Goal: Task Accomplishment & Management: Use online tool/utility

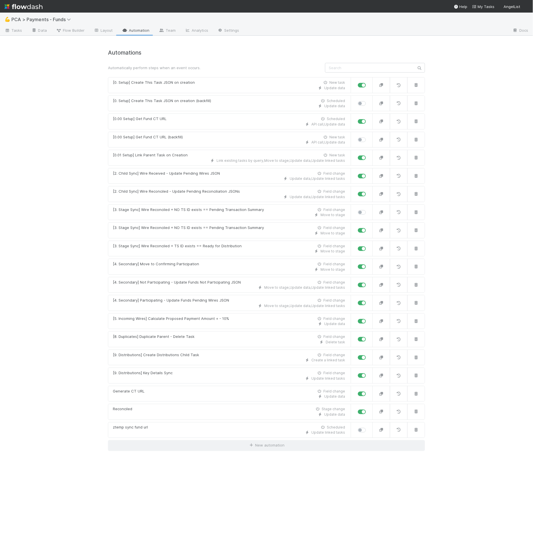
click at [270, 52] on h4 "Automations" at bounding box center [266, 52] width 317 height 7
click at [67, 24] on div "💪 PCA > Payments - Funds" at bounding box center [266, 20] width 533 height 14
click at [67, 27] on link "Flow Builder" at bounding box center [70, 30] width 38 height 9
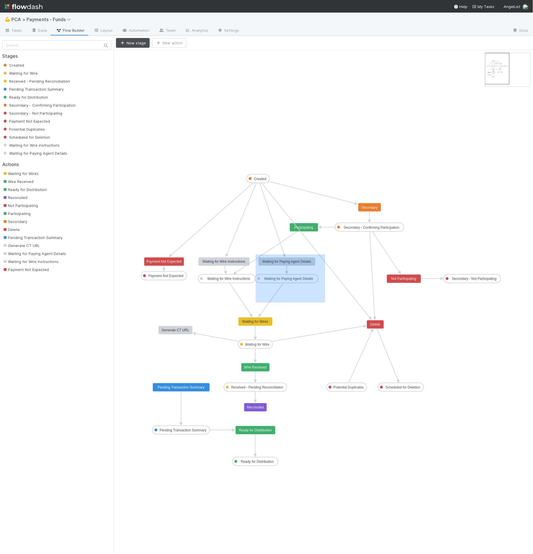
drag, startPoint x: 256, startPoint y: 254, endPoint x: 324, endPoint y: 300, distance: 82.2
click at [324, 300] on icon "Created Waiting for Wire Received - Pending Reconciliation Pending Transaction …" at bounding box center [323, 301] width 419 height 503
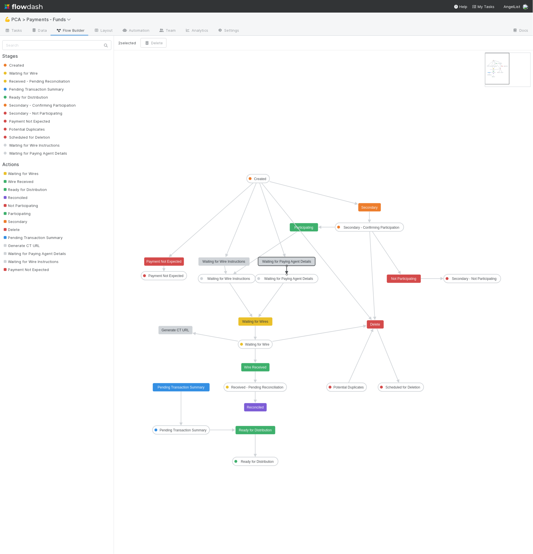
click at [323, 300] on icon "Created Waiting for Wire Received - Pending Reconciliation Pending Transaction …" at bounding box center [323, 301] width 419 height 503
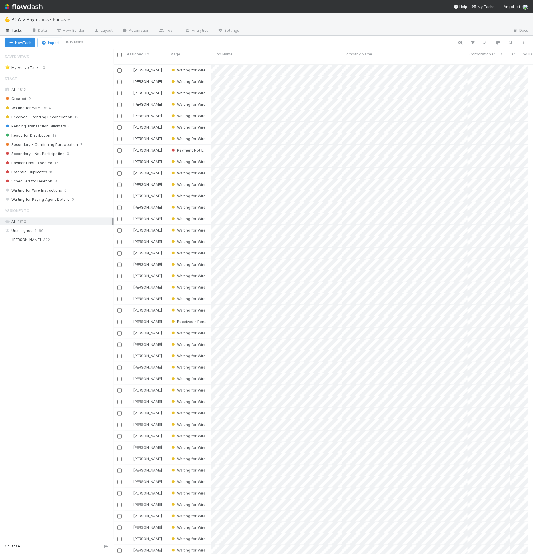
scroll to position [489, 410]
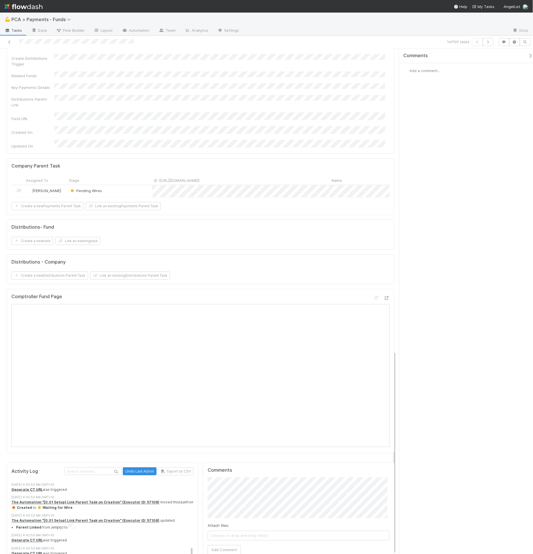
scroll to position [223, 0]
click at [88, 500] on strong "The Automation "[0.01 Setup] Link Parent Task on Creation" (Executor ID: 57108)" at bounding box center [85, 502] width 148 height 4
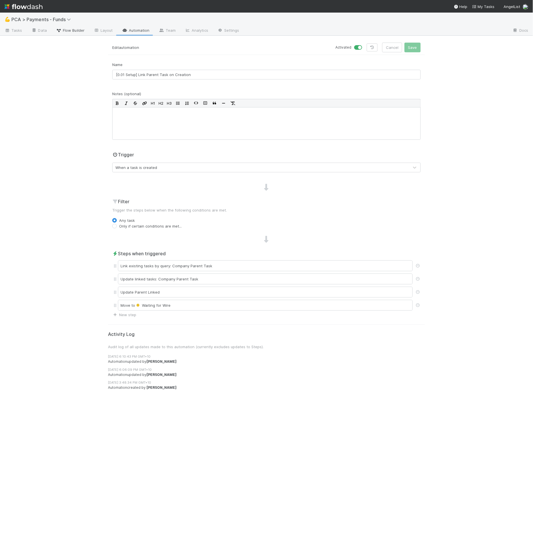
click at [80, 30] on span "Flow Builder" at bounding box center [70, 30] width 29 height 6
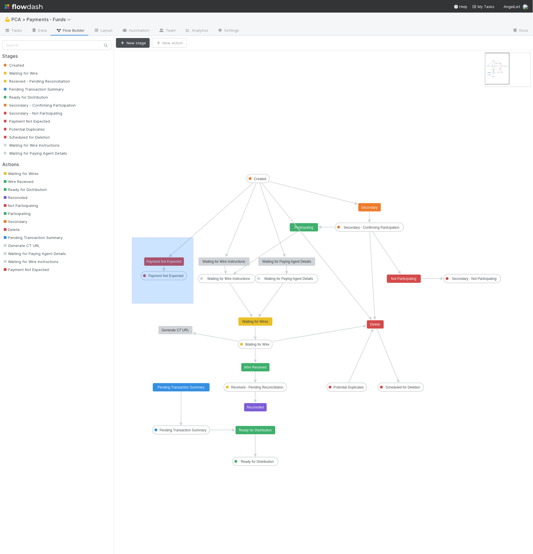
drag, startPoint x: 132, startPoint y: 237, endPoint x: 193, endPoint y: 303, distance: 90.1
click at [193, 303] on icon "Created Waiting for Wire Received - Pending Reconciliation Pending Transaction …" at bounding box center [323, 301] width 419 height 503
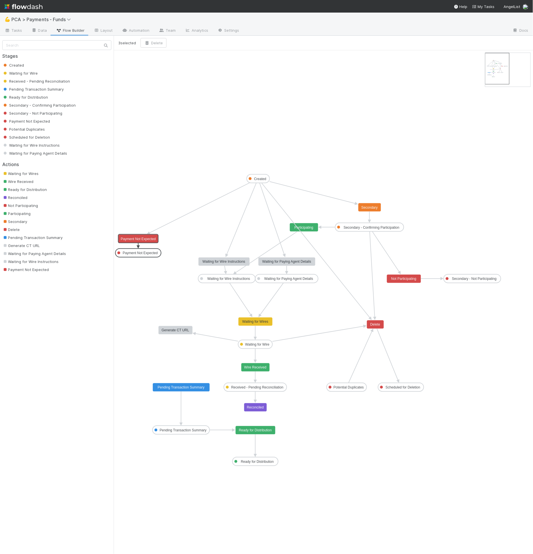
drag, startPoint x: 179, startPoint y: 278, endPoint x: 206, endPoint y: 265, distance: 30.4
drag, startPoint x: 199, startPoint y: 251, endPoint x: 258, endPoint y: 295, distance: 73.2
click at [258, 295] on icon "Created Waiting for Wire Received - Pending Reconciliation Pending Transaction …" at bounding box center [323, 301] width 419 height 503
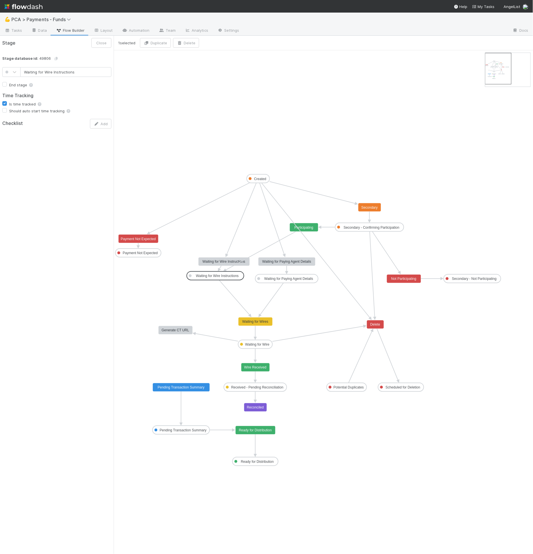
drag, startPoint x: 241, startPoint y: 278, endPoint x: 231, endPoint y: 270, distance: 12.2
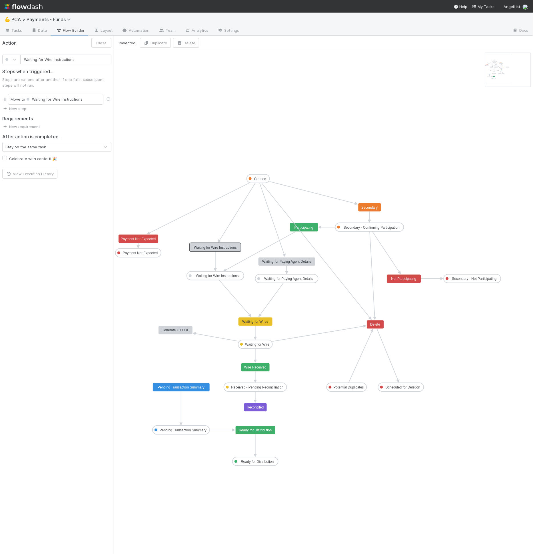
drag, startPoint x: 228, startPoint y: 262, endPoint x: 220, endPoint y: 248, distance: 16.9
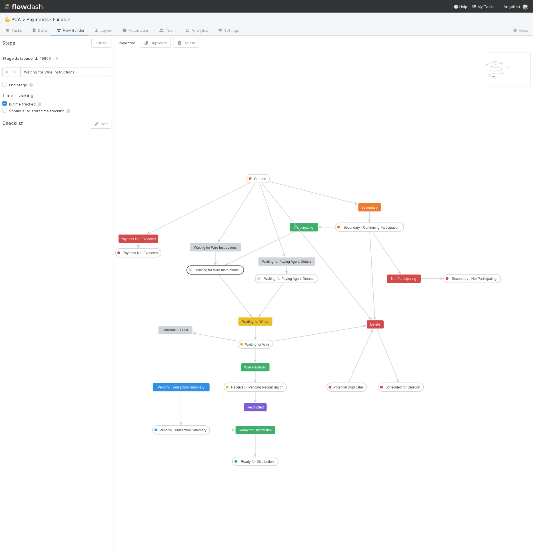
drag, startPoint x: 222, startPoint y: 273, endPoint x: 222, endPoint y: 267, distance: 6.3
click at [223, 269] on text "Waiting for Wire Instructions" at bounding box center [217, 270] width 43 height 4
click at [244, 235] on icon "Created Waiting for Wire Received - Pending Reconciliation Pending Transaction …" at bounding box center [323, 301] width 419 height 503
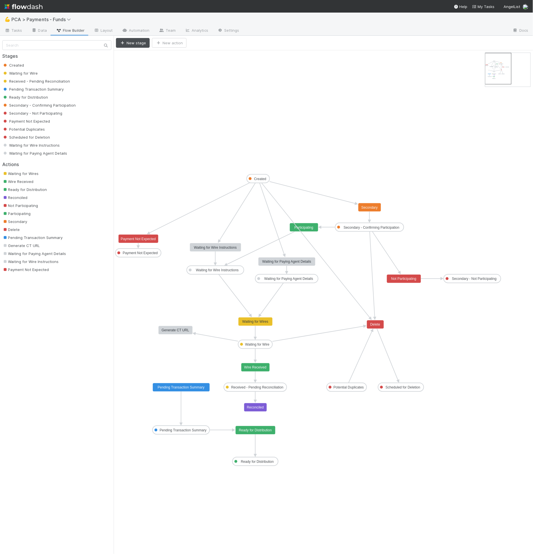
click at [245, 233] on icon "Created Waiting for Wire Received - Pending Reconciliation Pending Transaction …" at bounding box center [323, 301] width 419 height 503
click at [233, 248] on text "Waiting for Wire Instructions" at bounding box center [215, 247] width 43 height 4
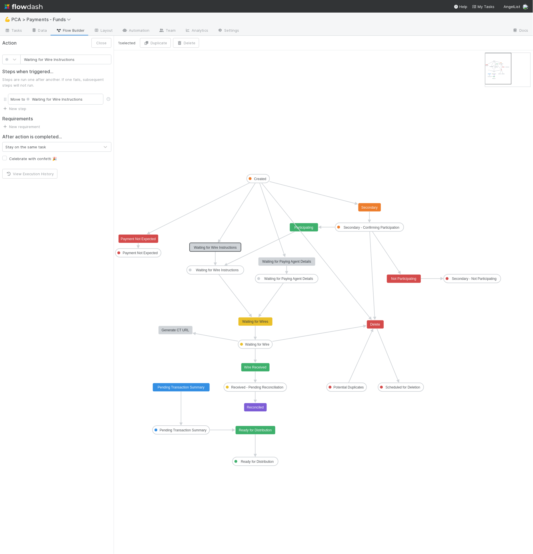
click at [175, 85] on icon "Created Waiting for Wire Received - Pending Reconciliation Pending Transaction …" at bounding box center [323, 301] width 419 height 503
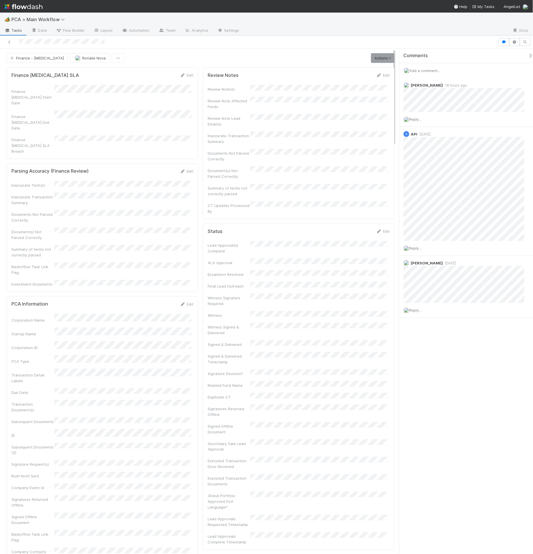
click at [271, 45] on div at bounding box center [249, 42] width 494 height 8
click at [126, 210] on div "Documents Not Parsed Correctly" at bounding box center [102, 216] width 182 height 13
click at [143, 61] on div "Finance - ICU Ronalie Nova Actions Finish Move to Post-Close Question Move to F…" at bounding box center [201, 58] width 388 height 10
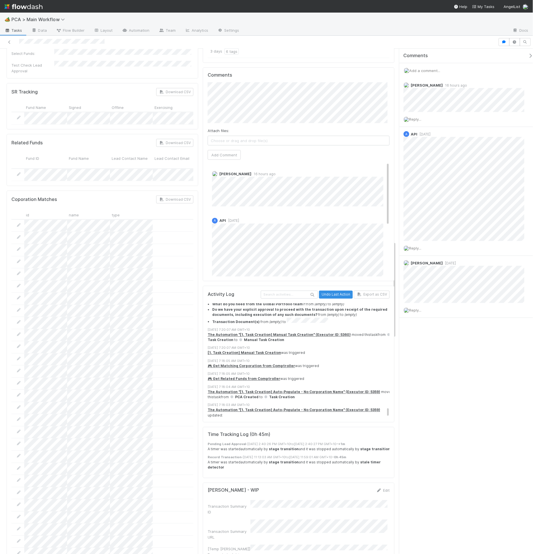
scroll to position [1370, 0]
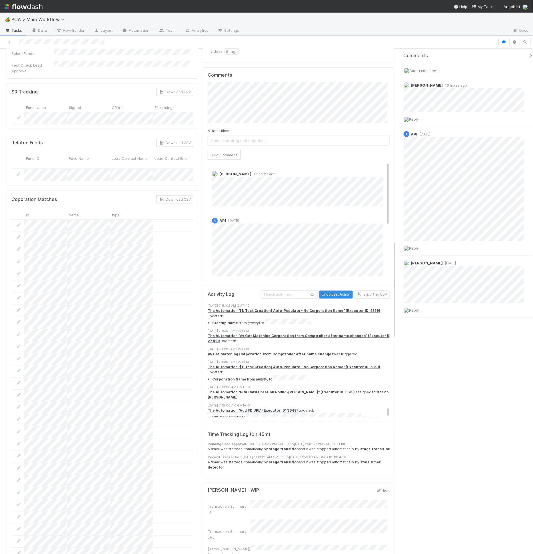
click at [263, 466] on div "Add FD URL was triggered" at bounding box center [301, 468] width 187 height 5
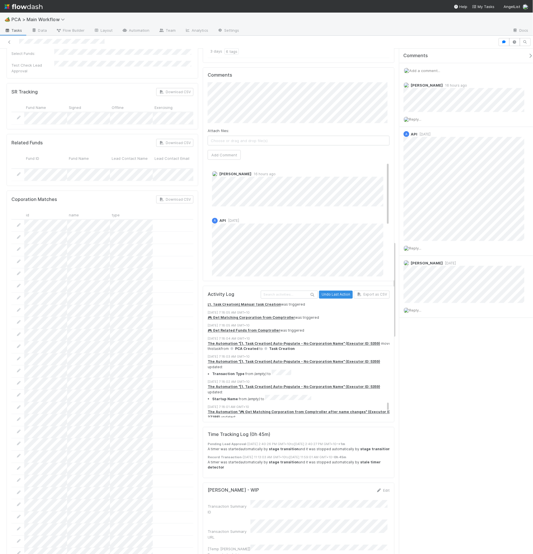
scroll to position [1285, 0]
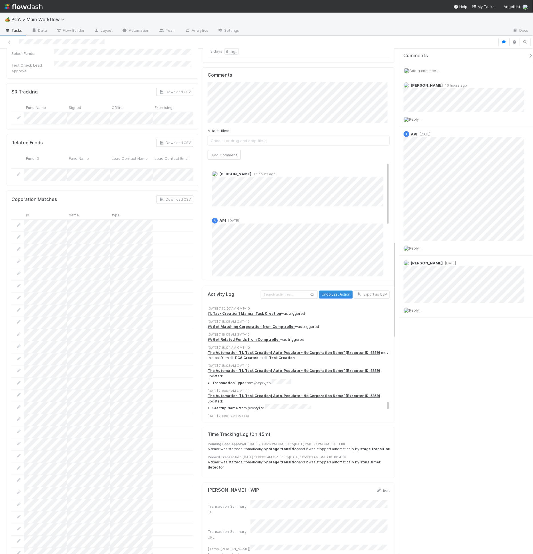
click at [289, 414] on div "8/23/25, 7:18:01 AM GMT+10" at bounding box center [301, 416] width 187 height 5
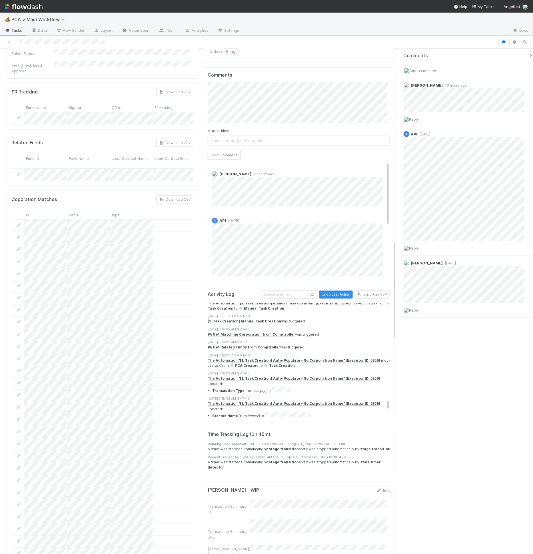
scroll to position [1267, 0]
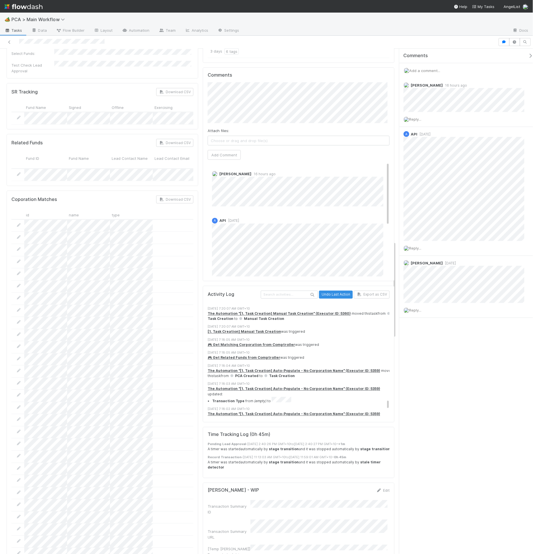
click at [311, 381] on div "8/23/25, 7:18:03 AM GMT+10" at bounding box center [301, 383] width 187 height 5
click at [306, 406] on div "8/23/25, 7:18:02 AM GMT+10" at bounding box center [301, 408] width 187 height 5
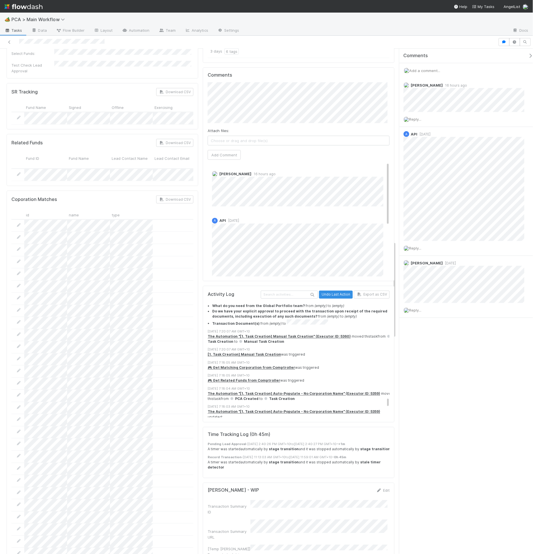
scroll to position [1240, 0]
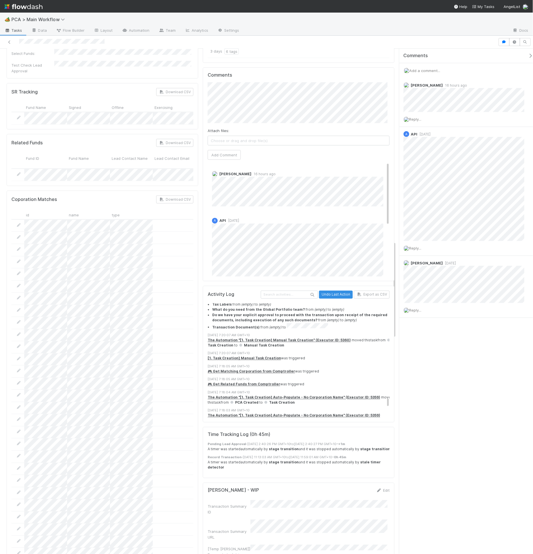
click at [304, 390] on div "8/23/25, 7:18:04 AM GMT+10" at bounding box center [301, 392] width 187 height 5
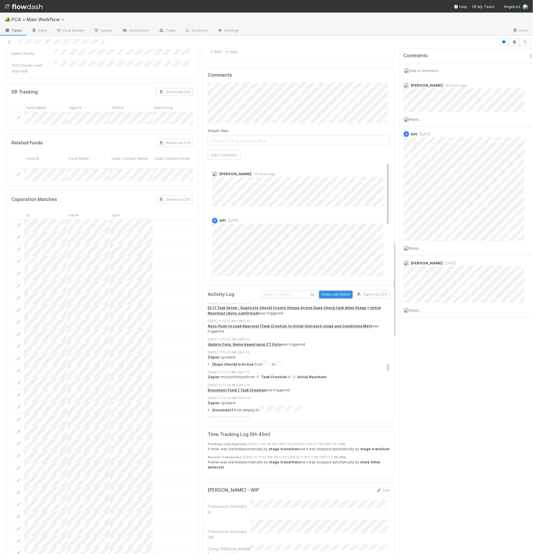
scroll to position [773, 0]
click at [293, 377] on span at bounding box center [294, 378] width 3 height 3
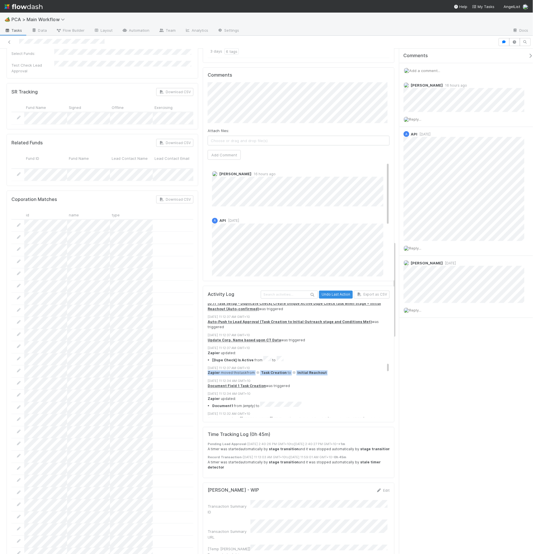
click at [268, 370] on span "Task Creation" at bounding box center [271, 372] width 31 height 4
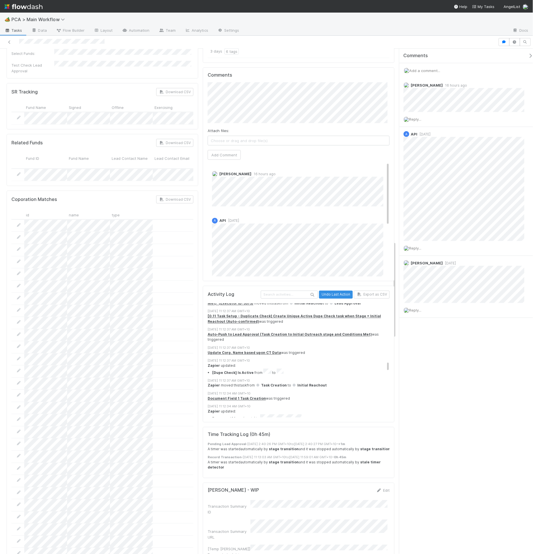
scroll to position [766, 0]
click at [272, 306] on div "8/26/25, 6:02:22 AM GMT+10 🎮 Get Company Contacts from Comptroller (scheduled) …" at bounding box center [301, 314] width 187 height 1555
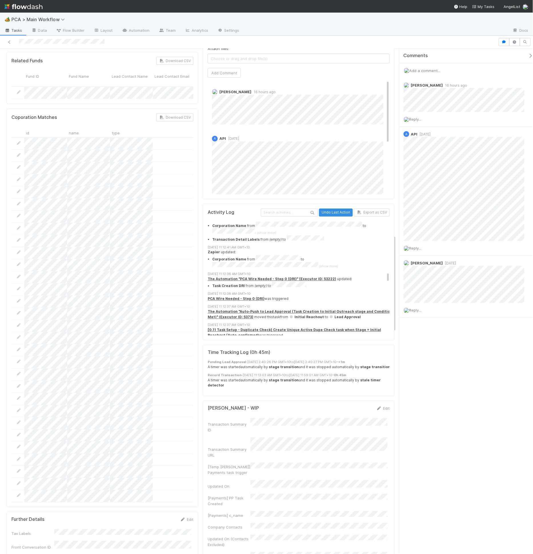
scroll to position [1132, 0]
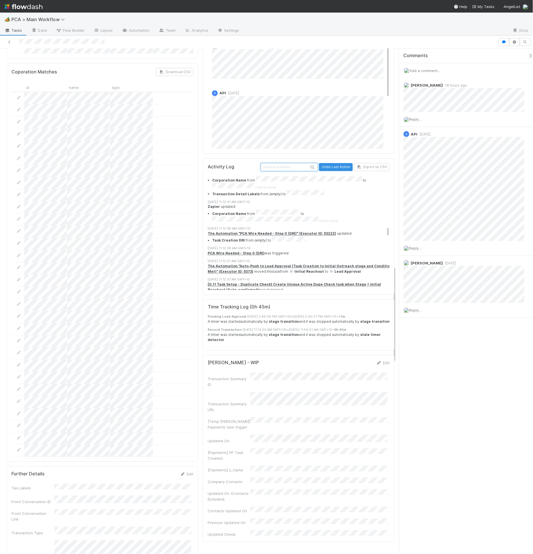
click at [284, 163] on input "text" at bounding box center [289, 167] width 57 height 8
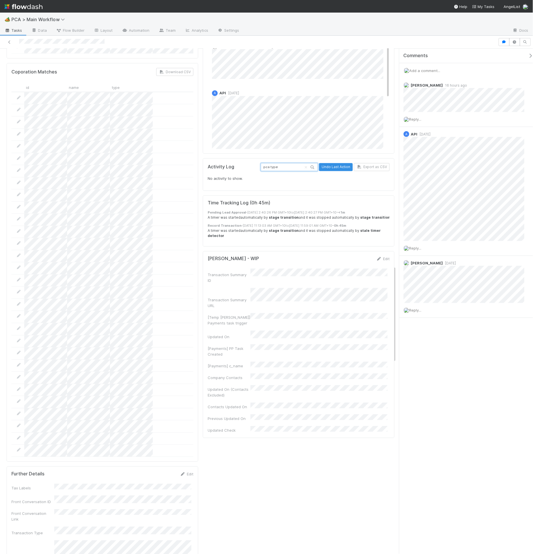
type input "pca type"
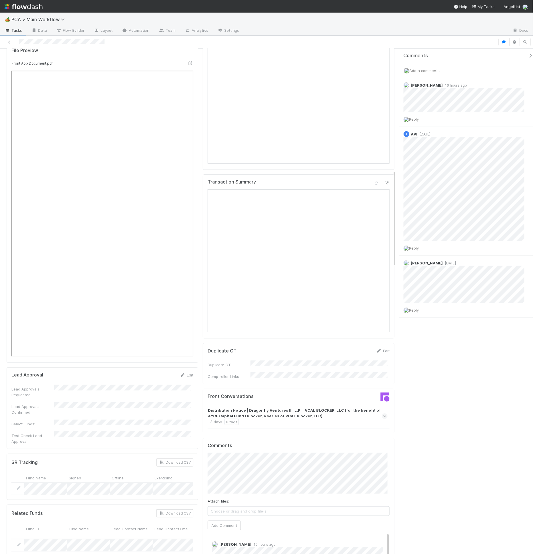
scroll to position [634, 0]
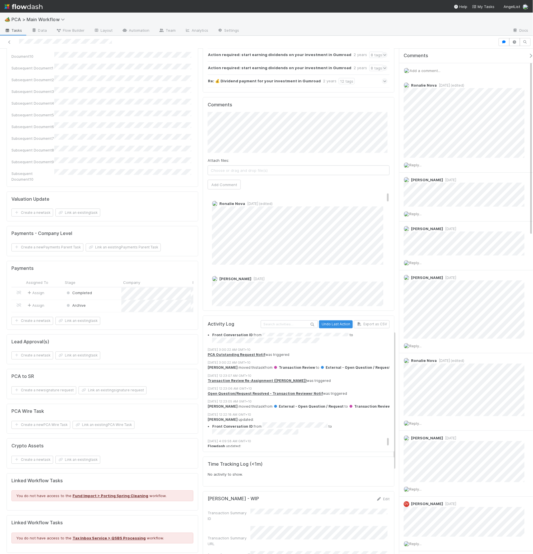
scroll to position [2582, 0]
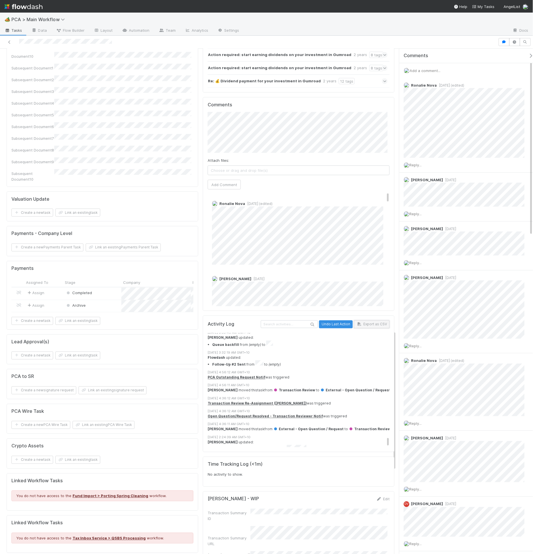
click at [366, 320] on button "Export as CSV" at bounding box center [372, 324] width 36 height 8
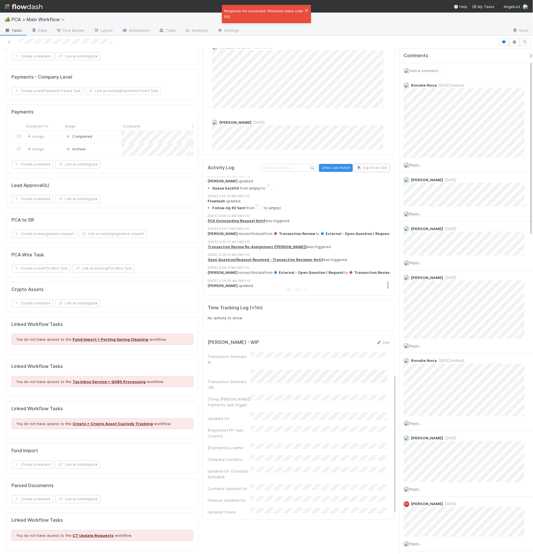
scroll to position [1176, 0]
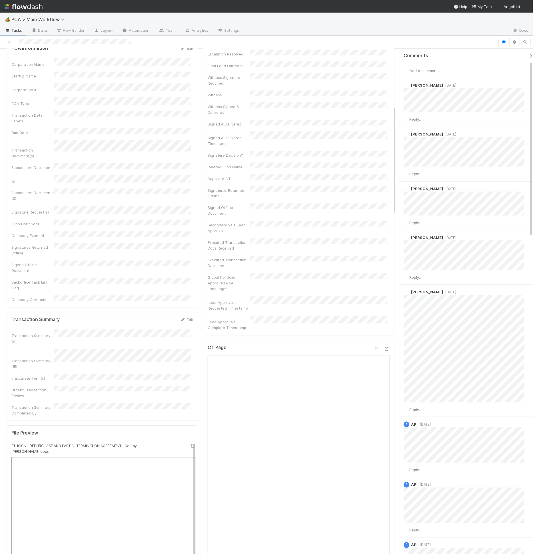
scroll to position [267, 0]
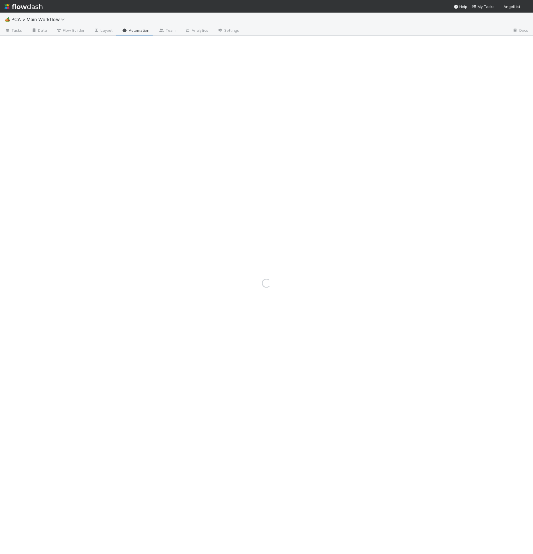
click at [248, 22] on div "Loading..." at bounding box center [266, 283] width 533 height 541
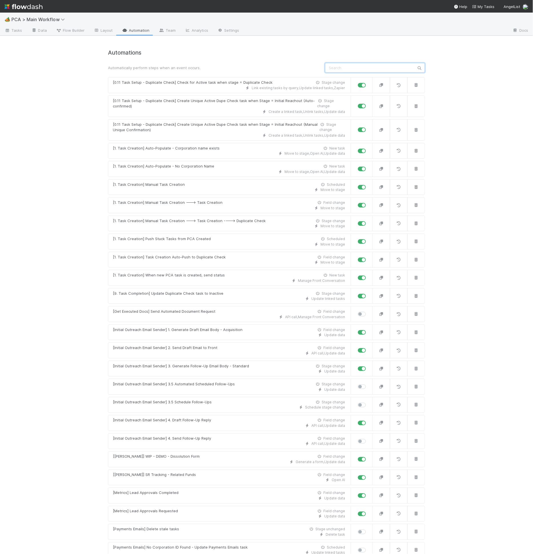
click at [361, 64] on input "text" at bounding box center [375, 68] width 100 height 10
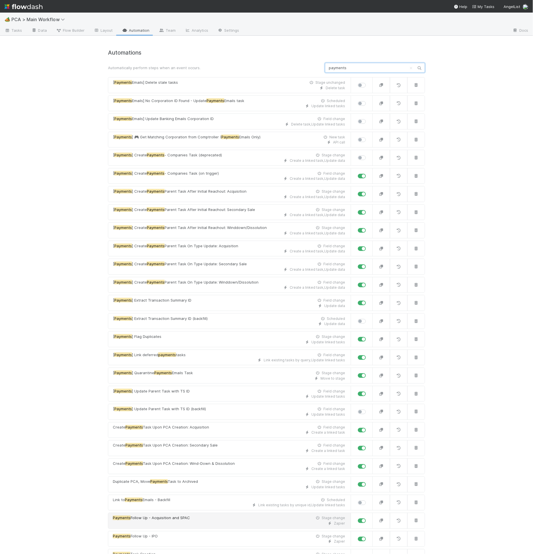
type input "payments"
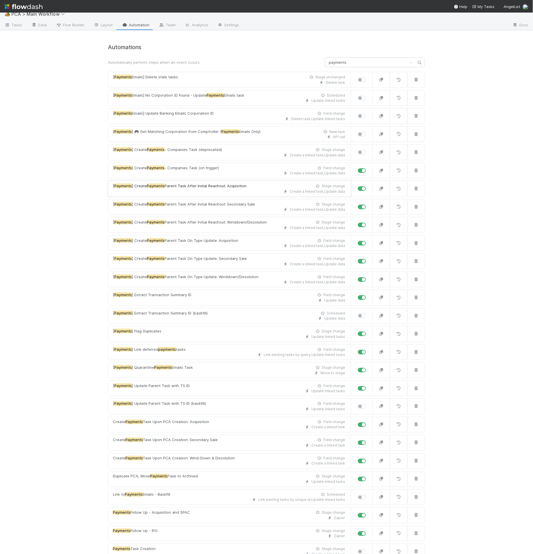
scroll to position [6, 0]
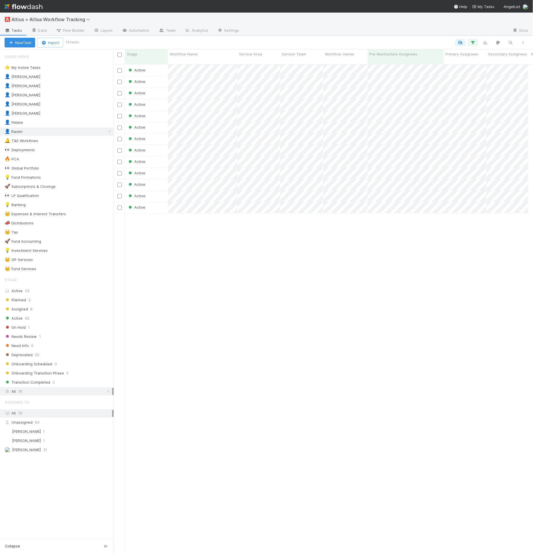
scroll to position [5, 5]
click at [192, 255] on div "Active [DATE] 6:16:40 PM 1 Active [DATE] 8:18:17 AM 1 Active [DATE] 8:17:13 AM …" at bounding box center [321, 312] width 415 height 494
click at [194, 223] on div "Active [DATE] 6:16:40 PM 1 Active [DATE] 8:18:17 AM 1 Active [DATE] 8:17:13 AM …" at bounding box center [321, 312] width 415 height 494
